Goal: Use online tool/utility: Utilize a website feature to perform a specific function

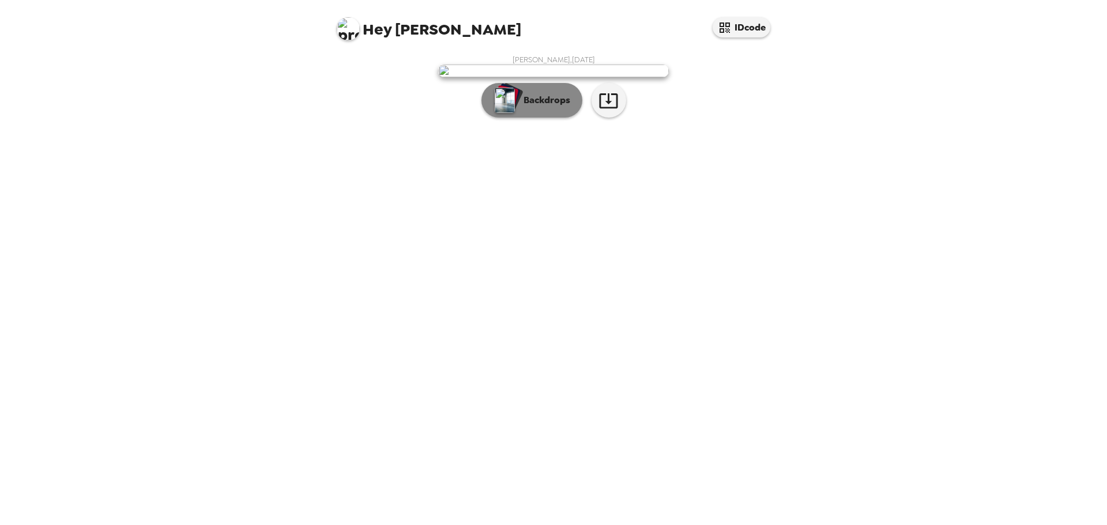
click at [531, 107] on p "Backdrops" at bounding box center [544, 100] width 52 height 14
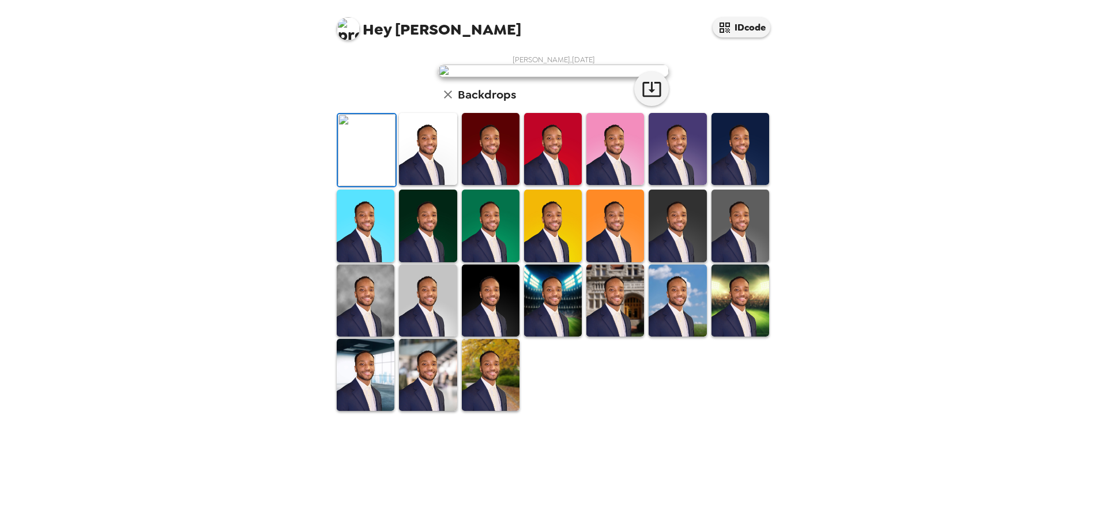
click at [736, 185] on img at bounding box center [741, 149] width 58 height 72
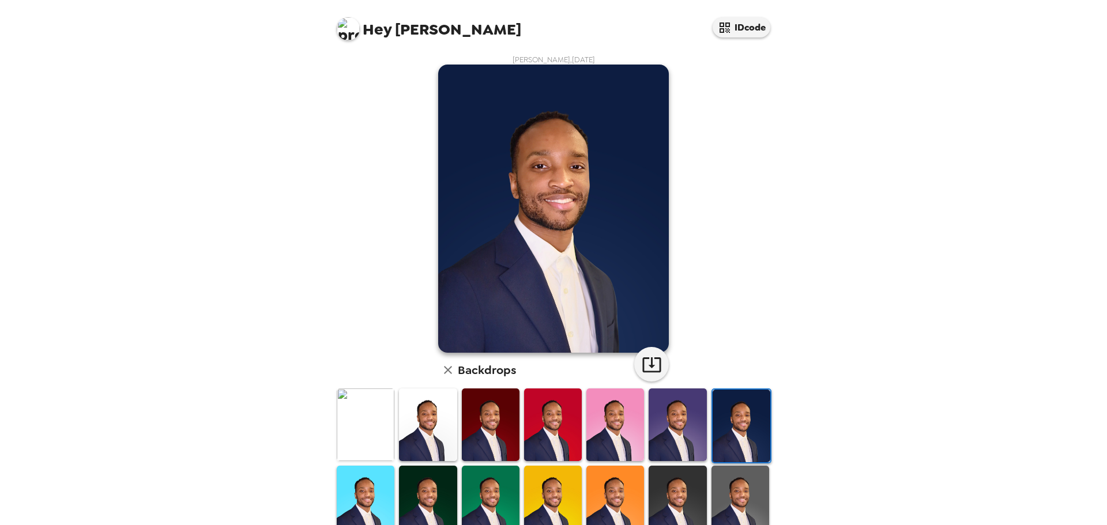
click at [698, 420] on img at bounding box center [678, 425] width 58 height 72
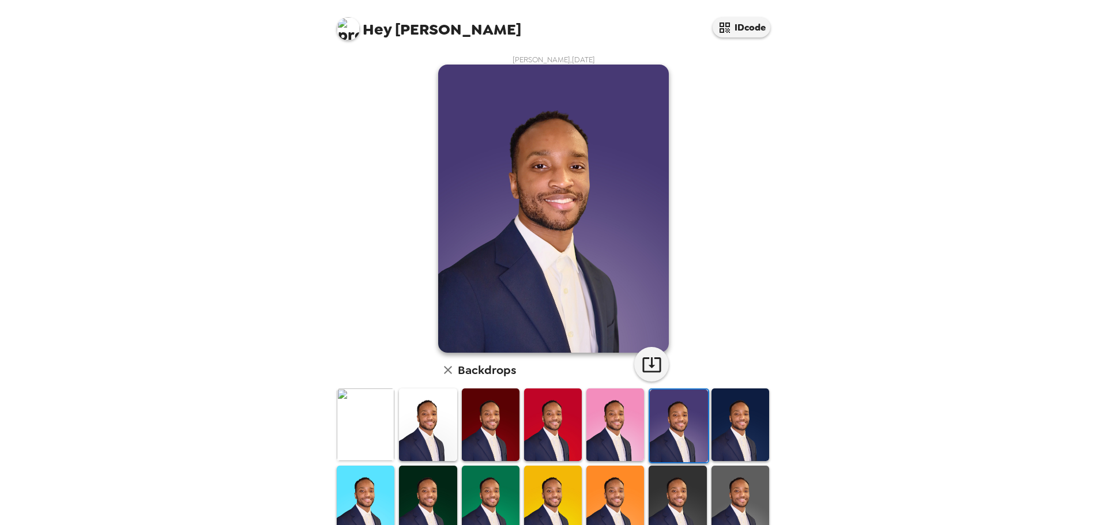
click at [385, 504] on img at bounding box center [366, 502] width 58 height 72
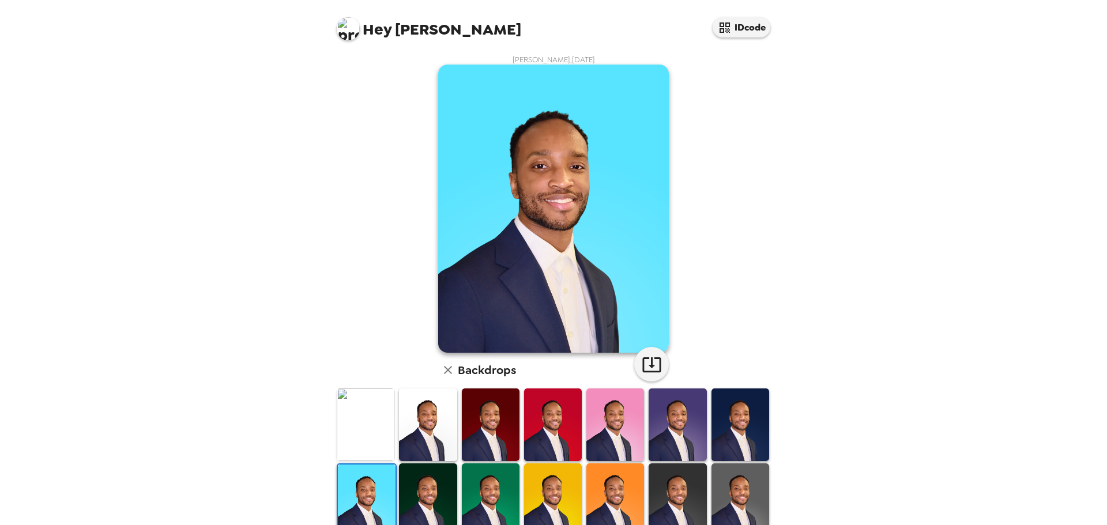
click at [348, 438] on img at bounding box center [366, 425] width 58 height 72
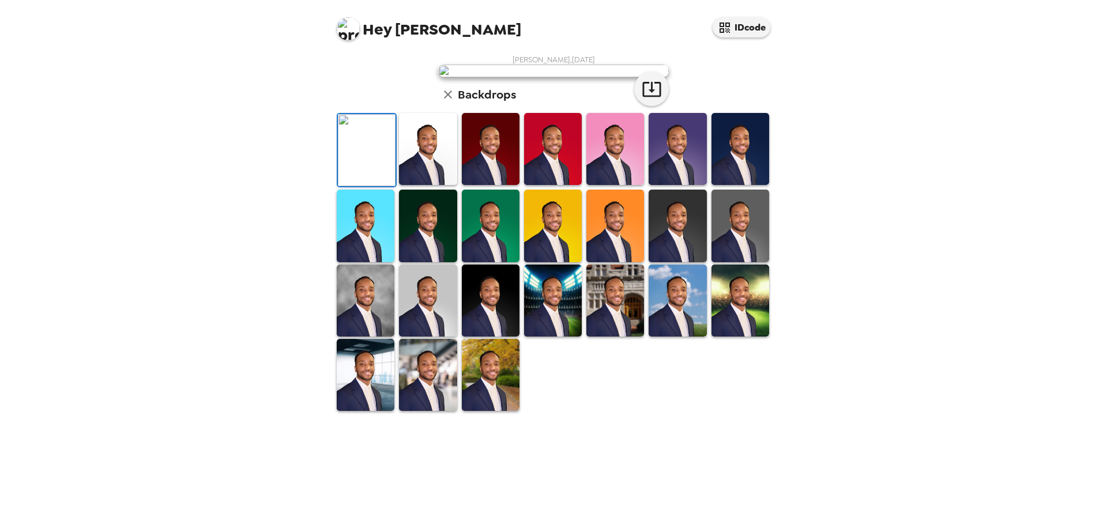
scroll to position [173, 0]
click at [369, 411] on img at bounding box center [366, 375] width 58 height 72
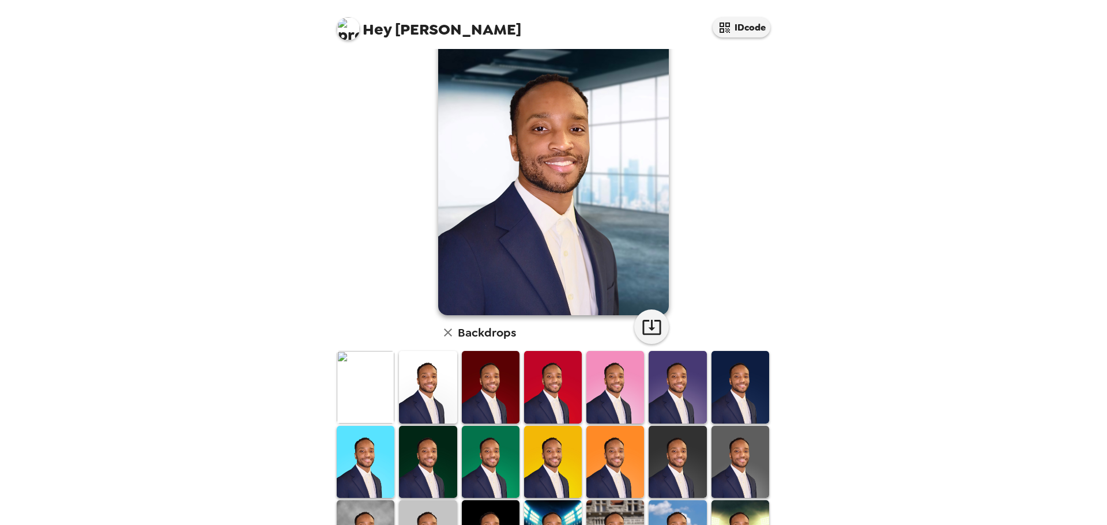
scroll to position [58, 0]
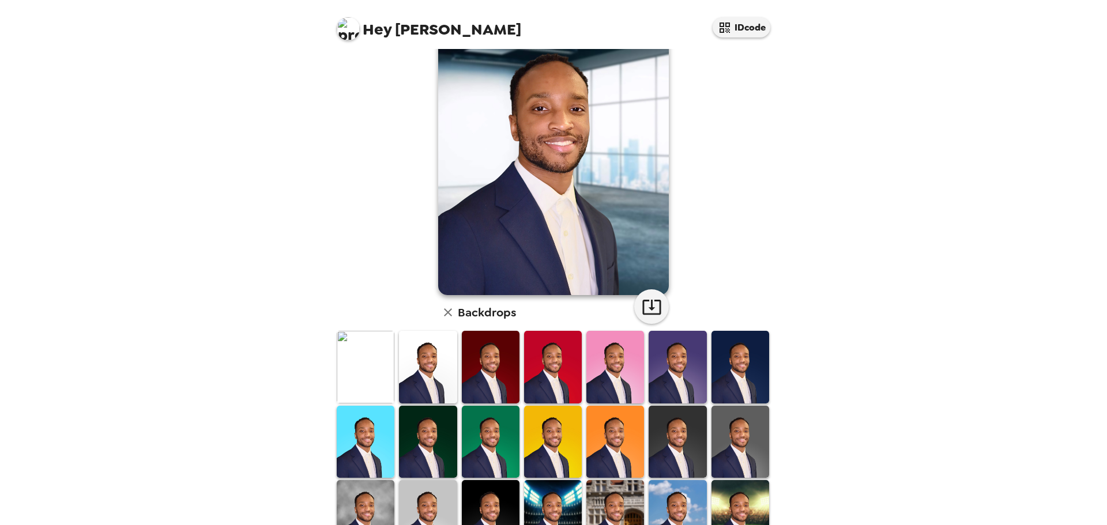
click at [674, 438] on img at bounding box center [678, 442] width 58 height 72
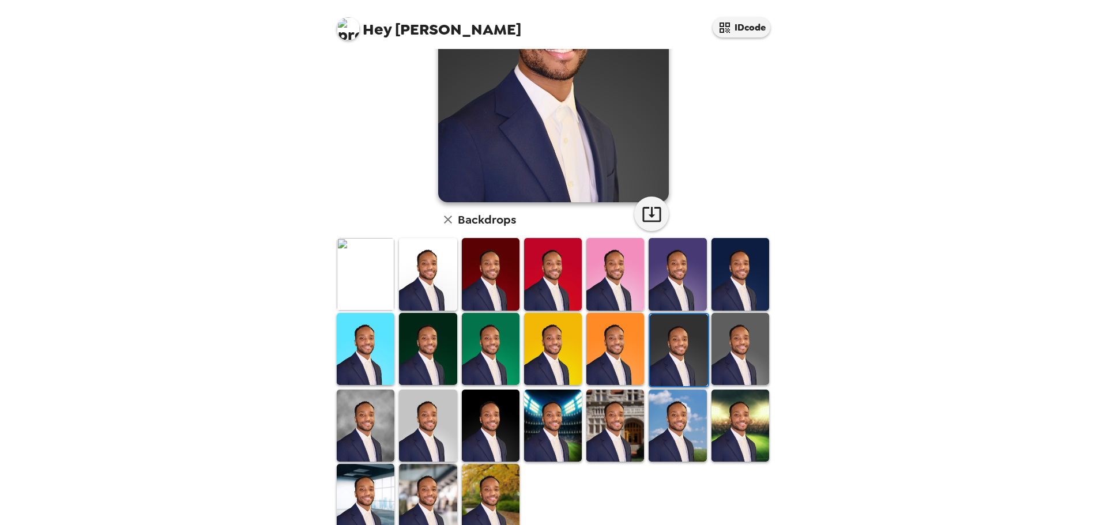
scroll to position [173, 0]
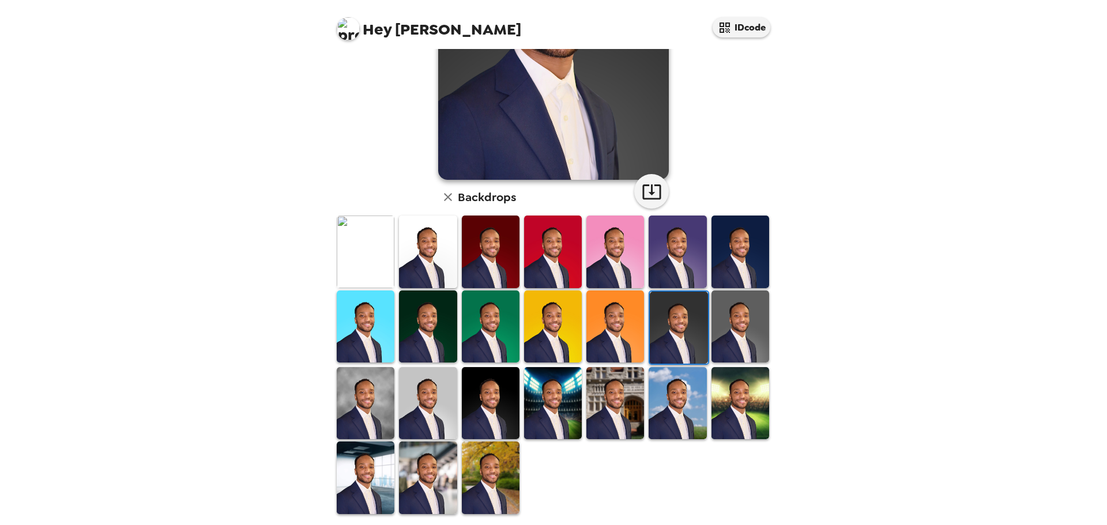
click at [509, 404] on img at bounding box center [491, 403] width 58 height 72
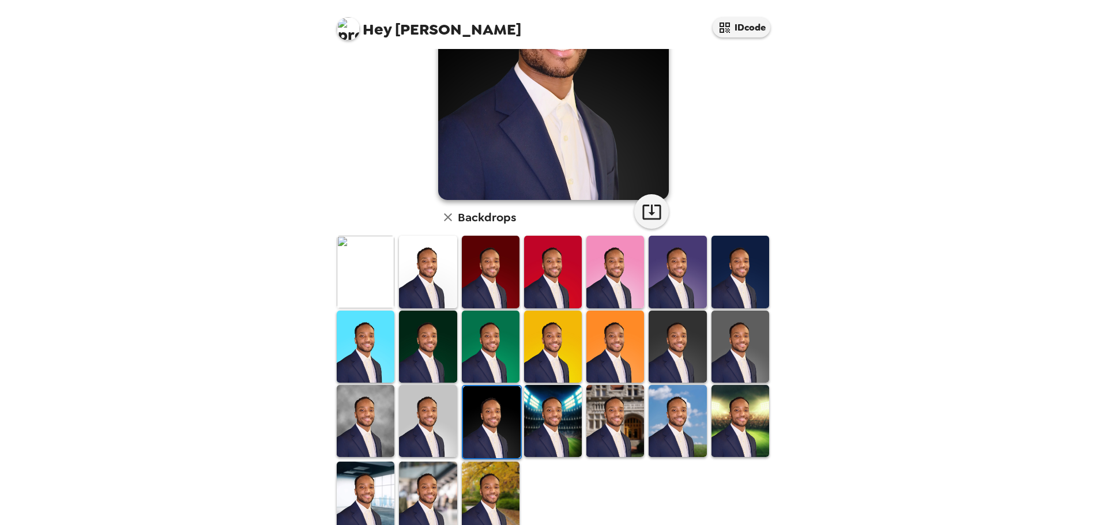
scroll to position [174, 0]
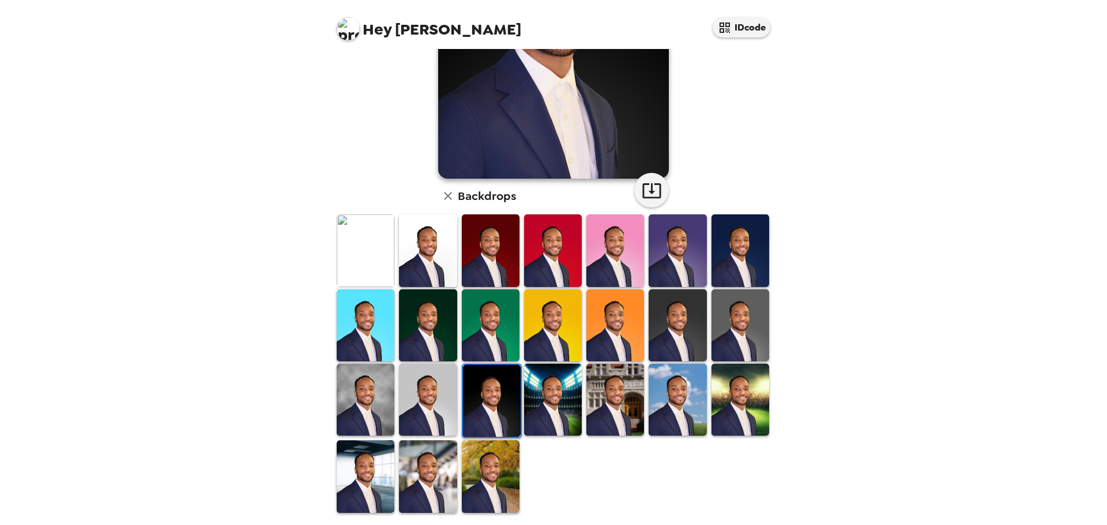
click at [496, 459] on img at bounding box center [491, 477] width 58 height 72
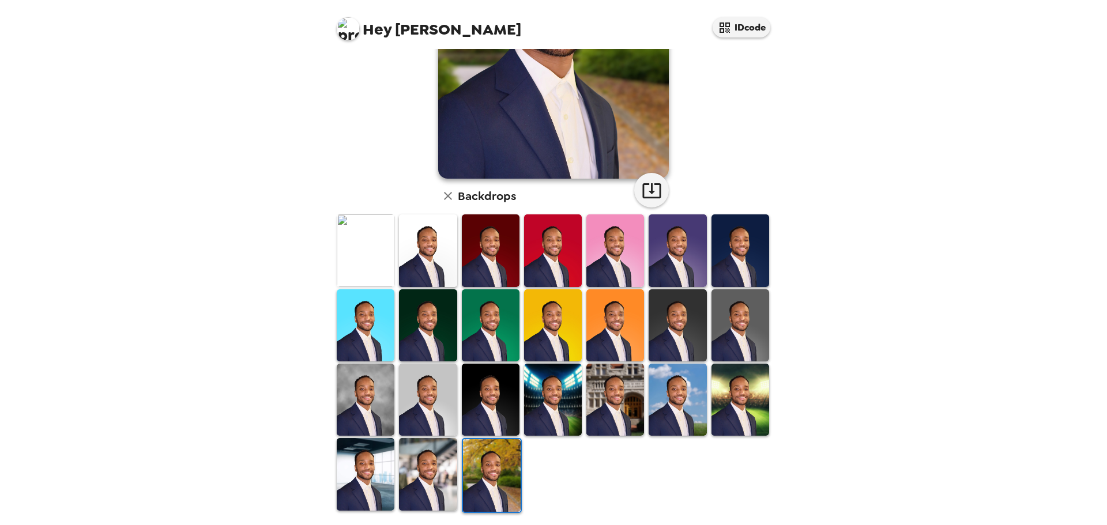
scroll to position [1, 0]
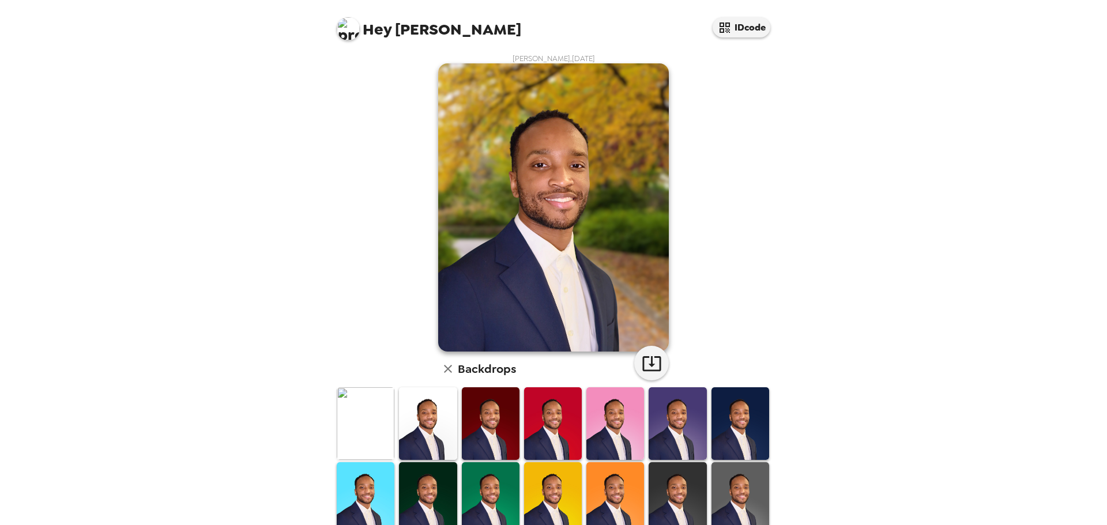
click at [406, 433] on img at bounding box center [428, 424] width 58 height 72
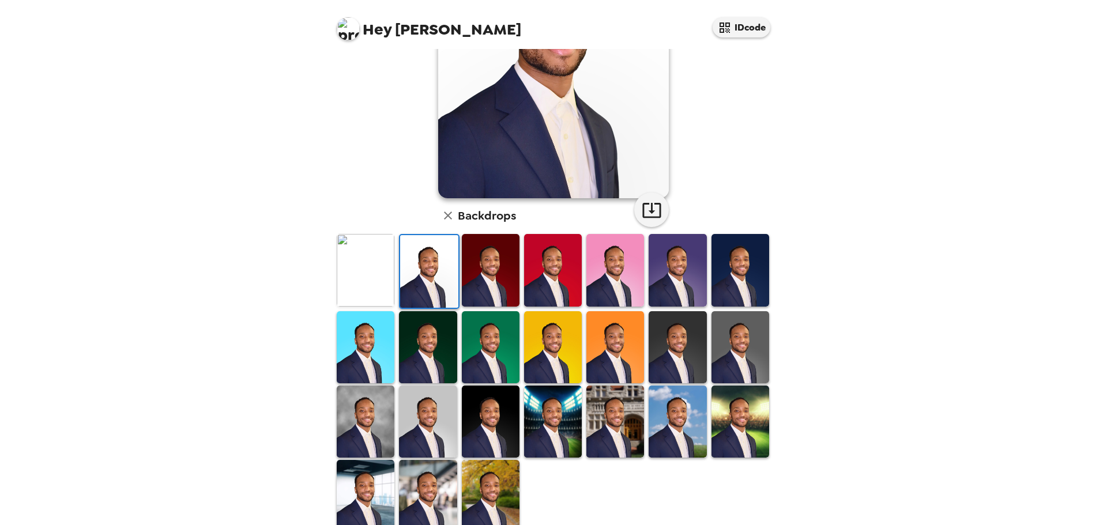
scroll to position [174, 0]
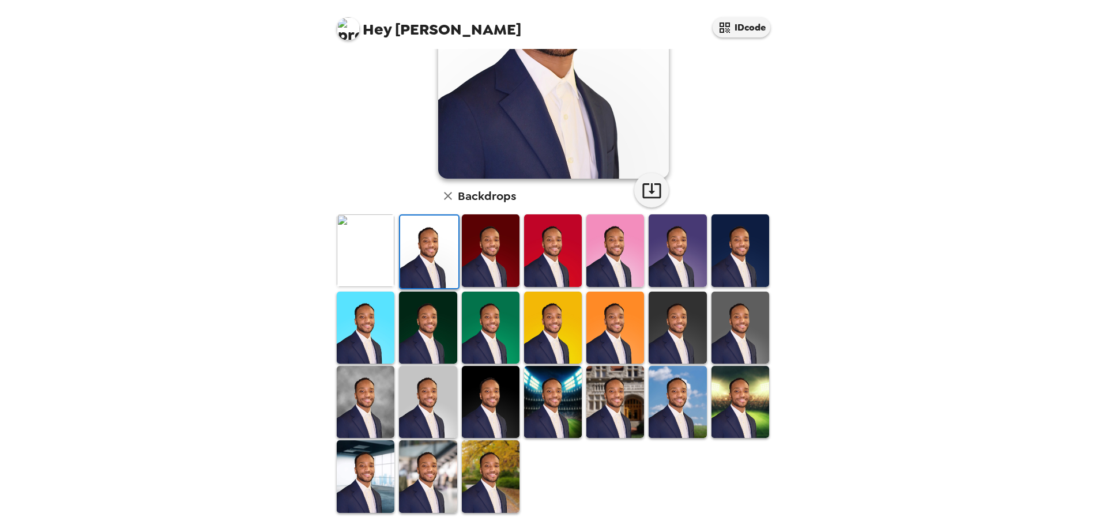
click at [439, 471] on img at bounding box center [428, 477] width 58 height 72
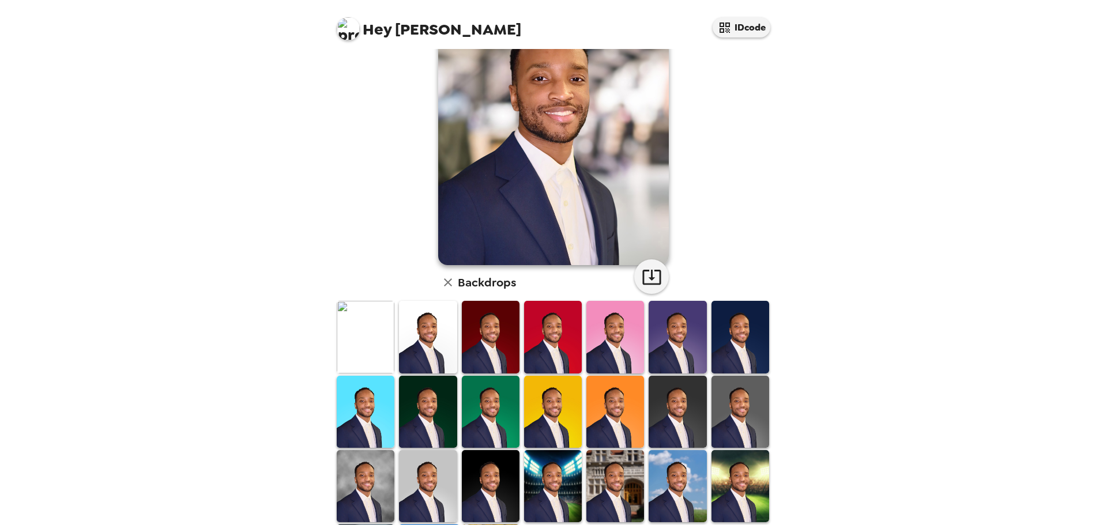
scroll to position [1, 0]
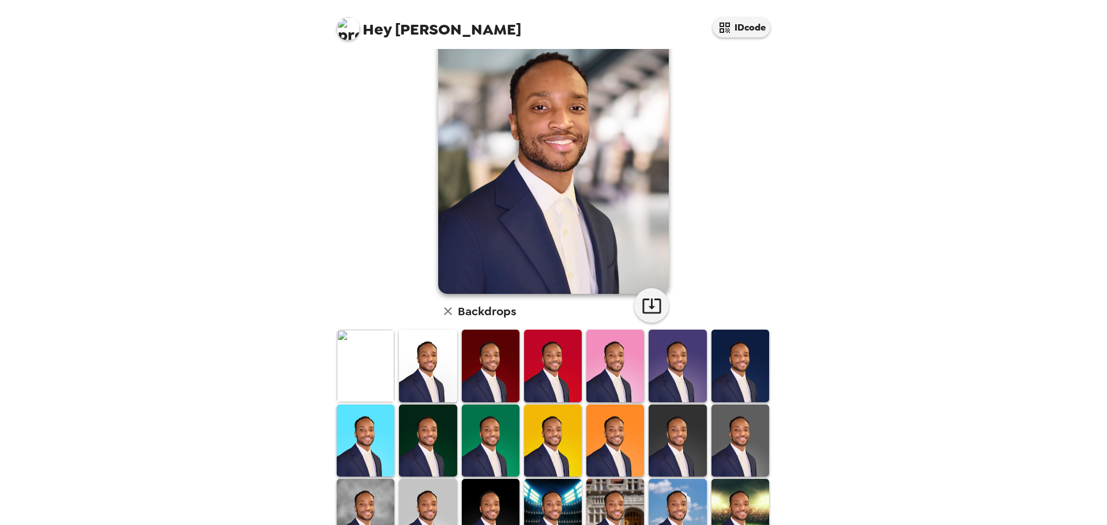
click at [603, 425] on img at bounding box center [616, 441] width 58 height 72
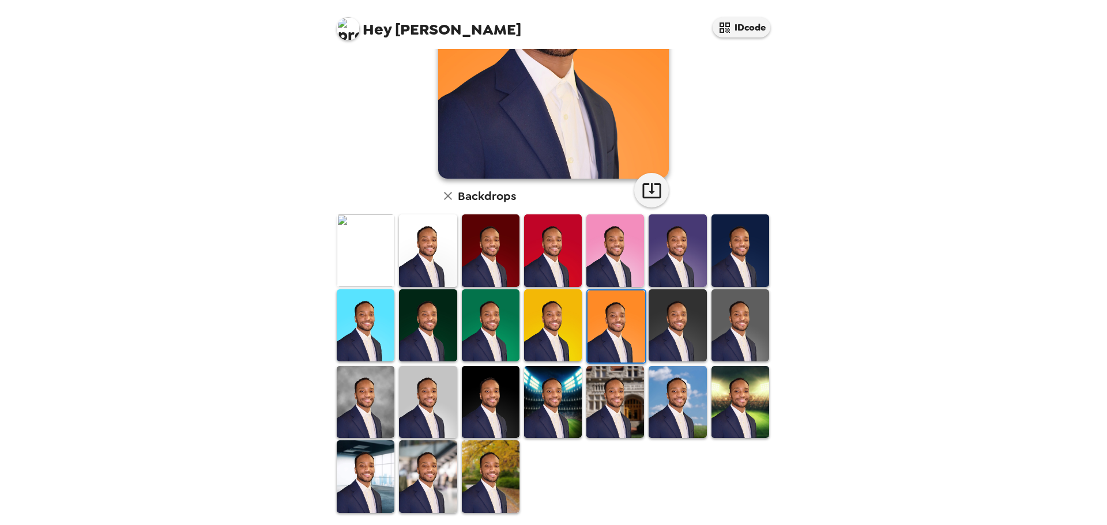
click at [419, 463] on img at bounding box center [428, 477] width 58 height 72
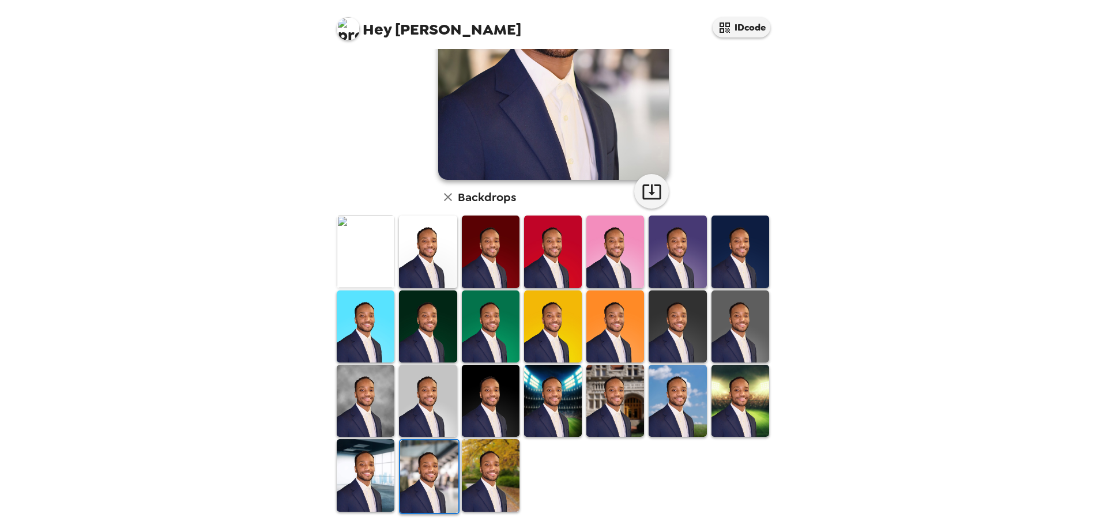
scroll to position [174, 0]
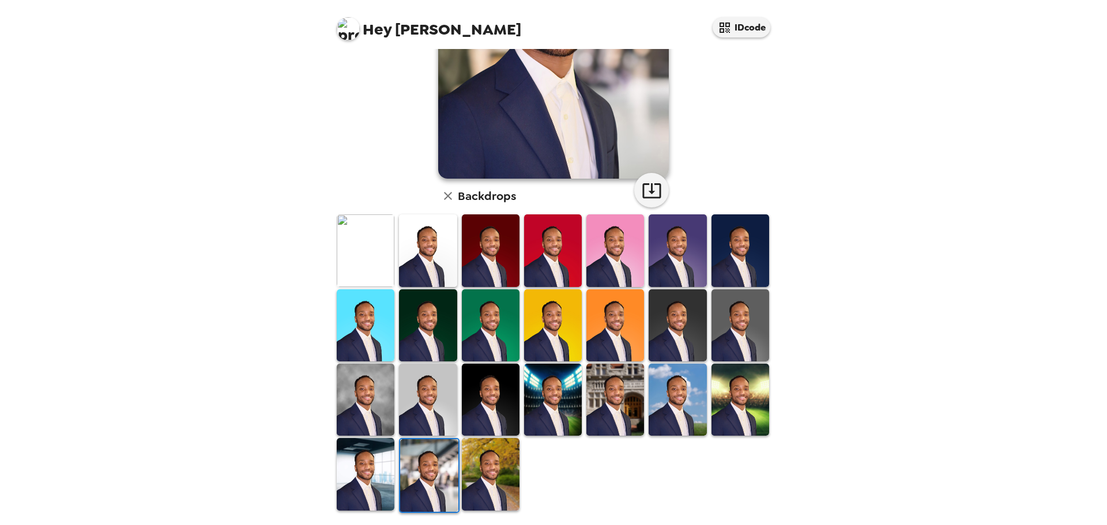
click at [726, 373] on img at bounding box center [741, 400] width 58 height 72
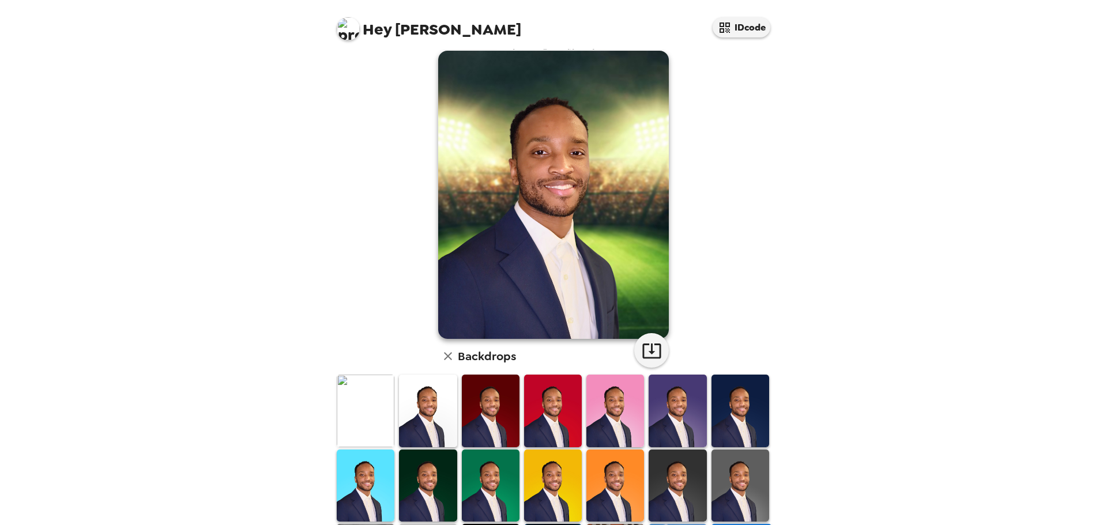
scroll to position [1, 0]
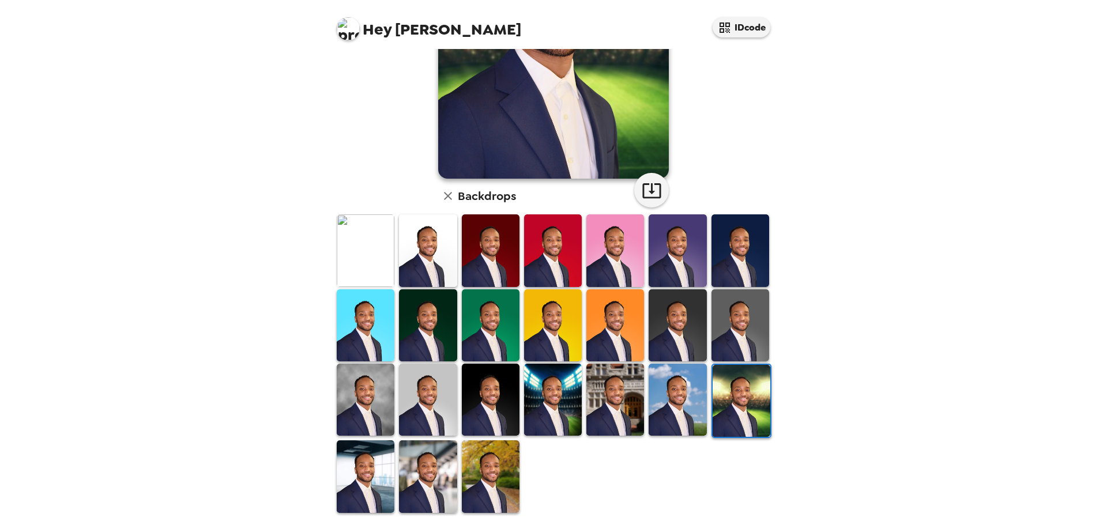
click at [613, 398] on img at bounding box center [616, 400] width 58 height 72
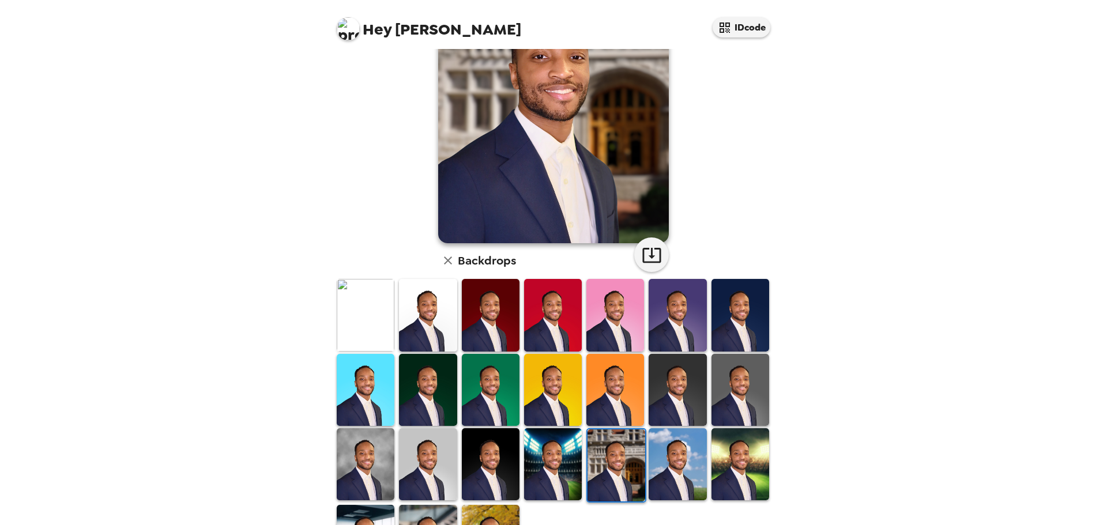
scroll to position [117, 0]
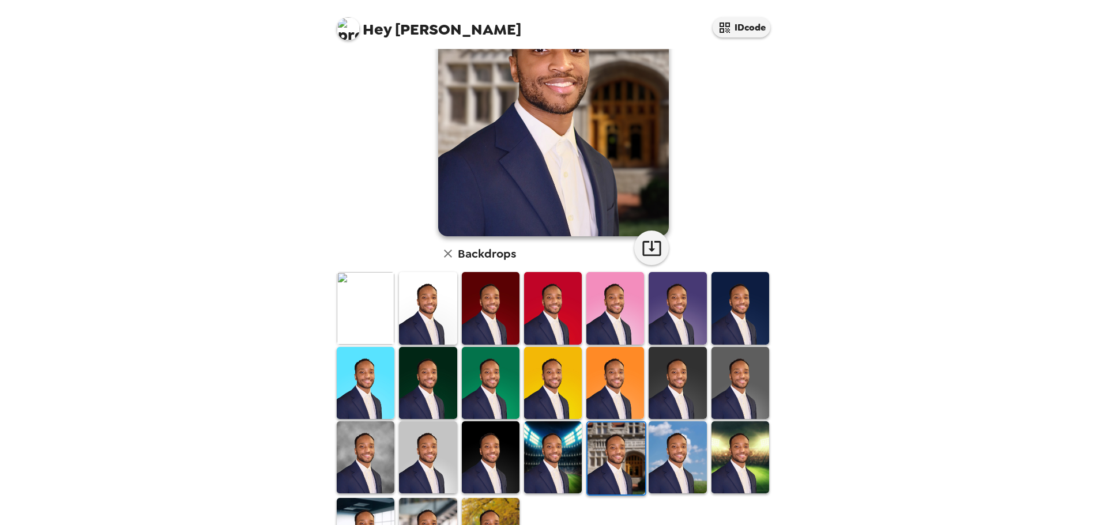
click at [556, 463] on img at bounding box center [553, 458] width 58 height 72
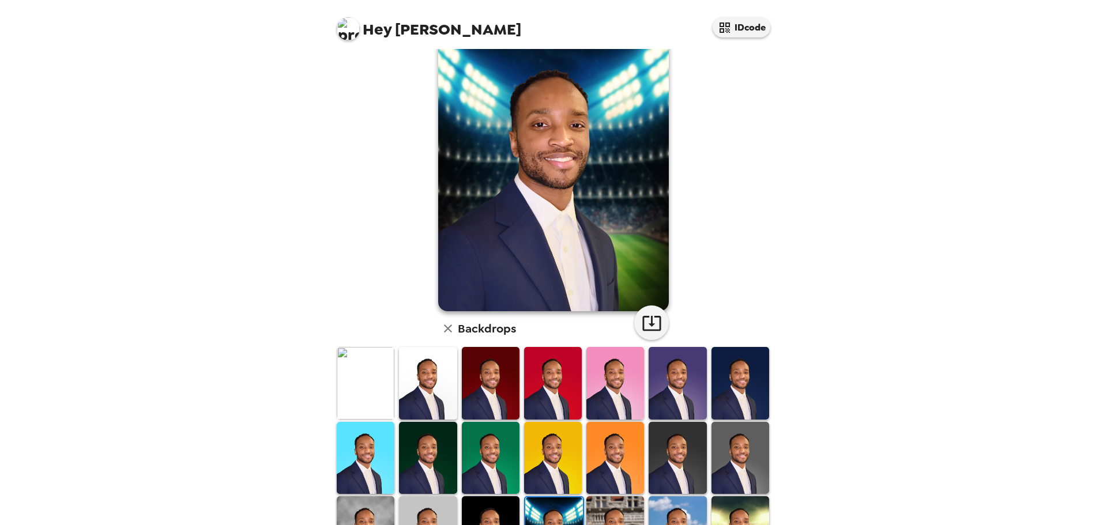
scroll to position [59, 0]
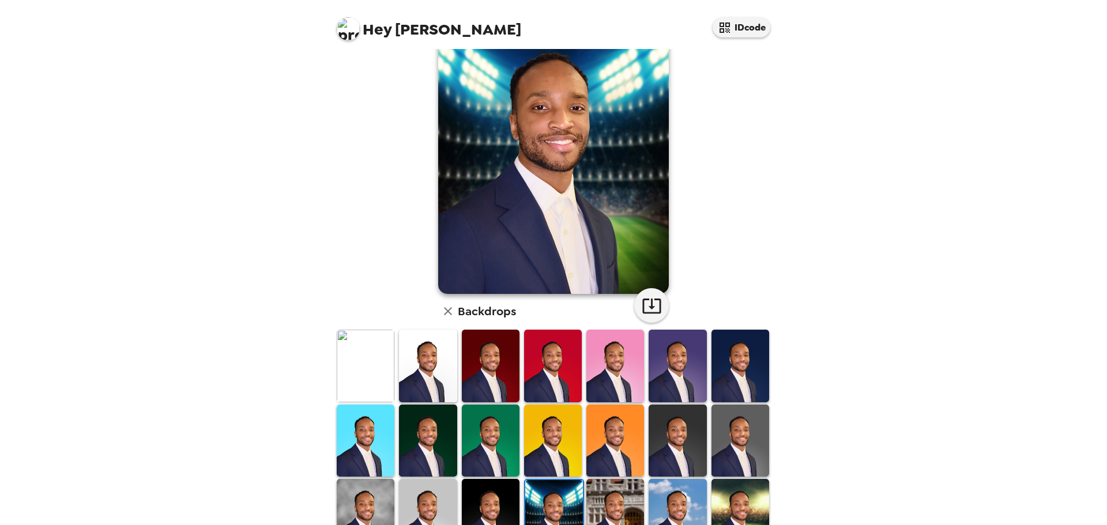
click at [674, 500] on img at bounding box center [678, 515] width 58 height 72
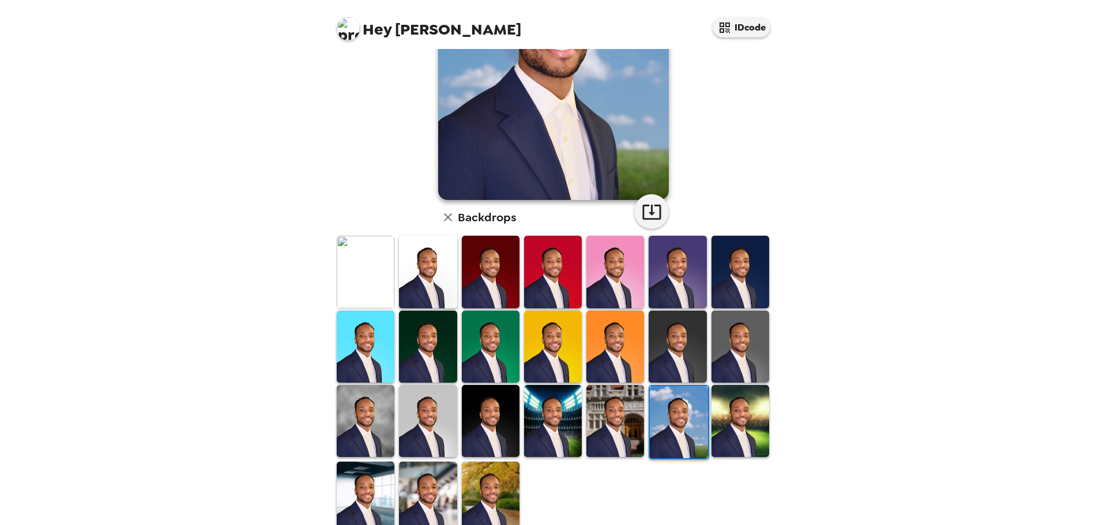
scroll to position [173, 0]
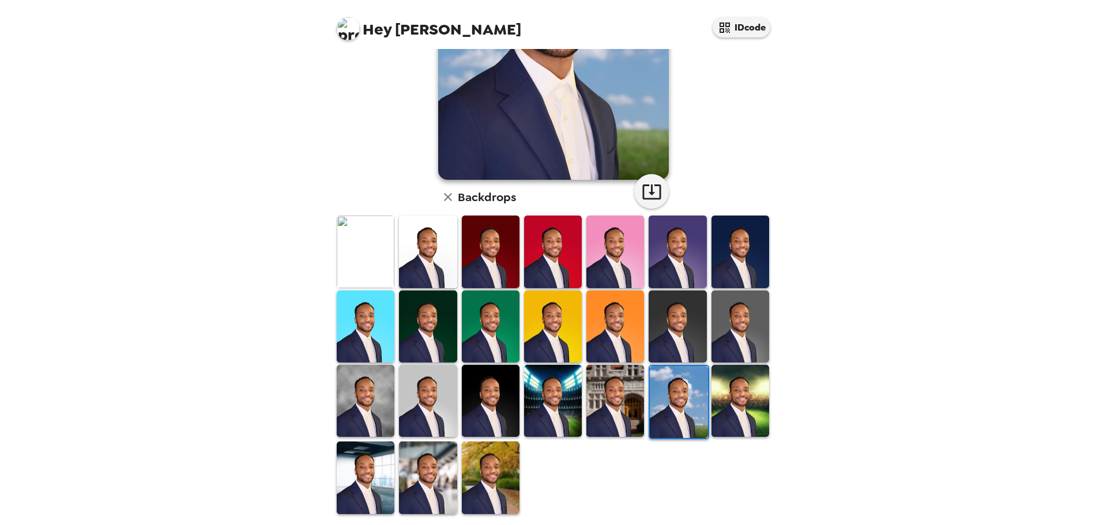
click at [450, 463] on img at bounding box center [428, 478] width 58 height 72
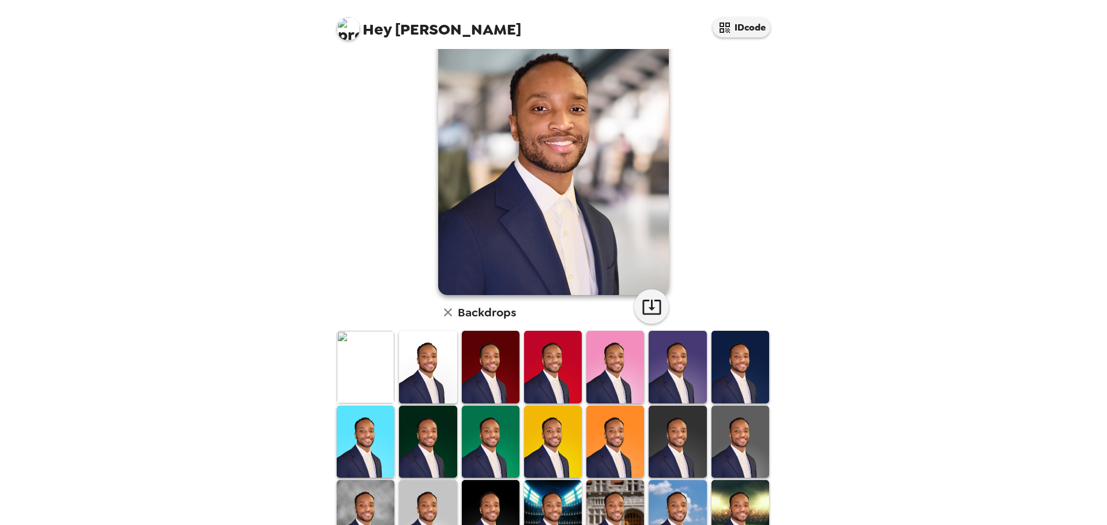
scroll to position [0, 0]
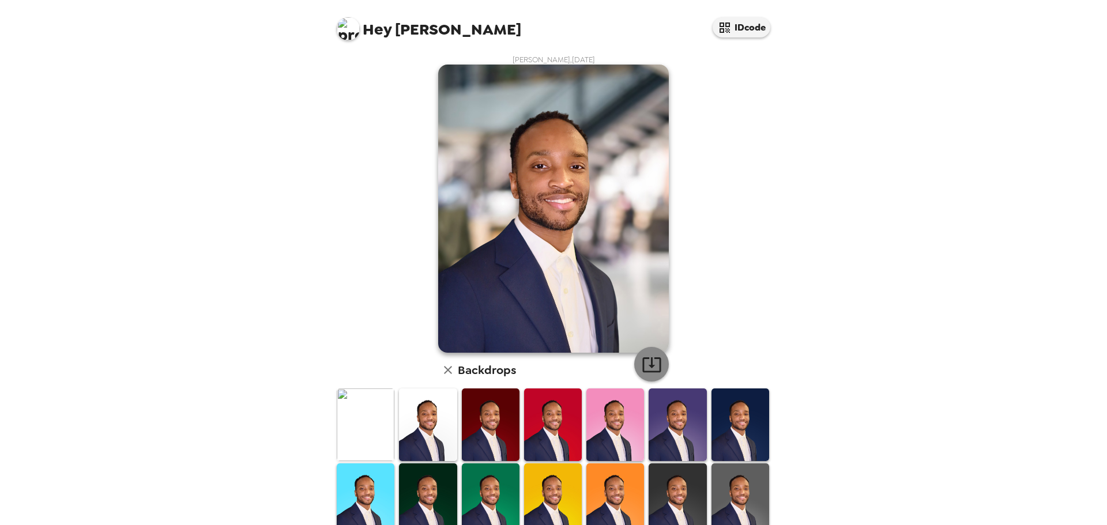
click at [642, 369] on icon "button" at bounding box center [652, 365] width 20 height 20
